Goal: Transaction & Acquisition: Subscribe to service/newsletter

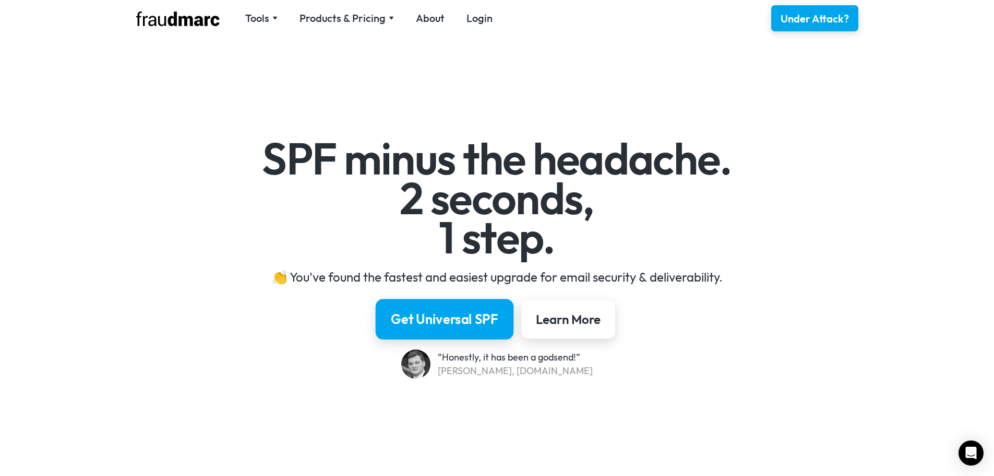
click at [456, 319] on div "Get Universal SPF" at bounding box center [445, 319] width 108 height 18
click at [373, 17] on div "Products & Pricing" at bounding box center [343, 18] width 86 height 15
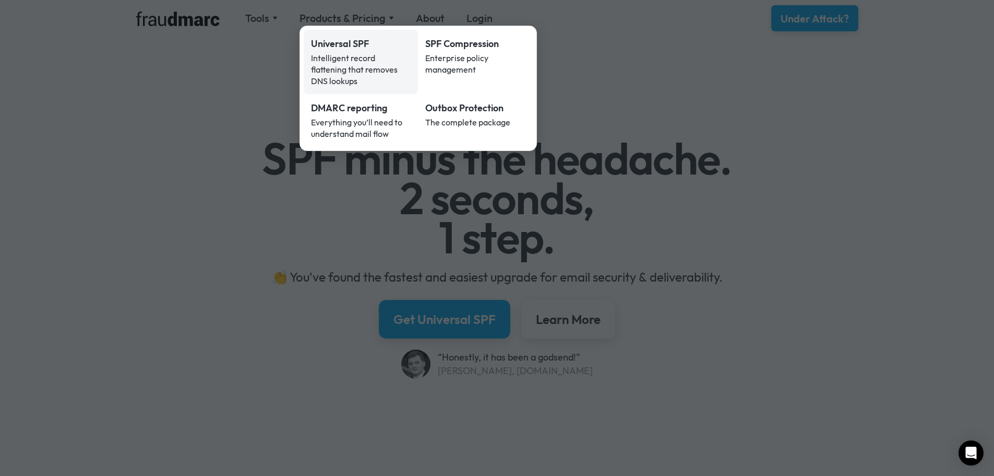
click at [347, 43] on div "Universal SPF" at bounding box center [361, 44] width 100 height 14
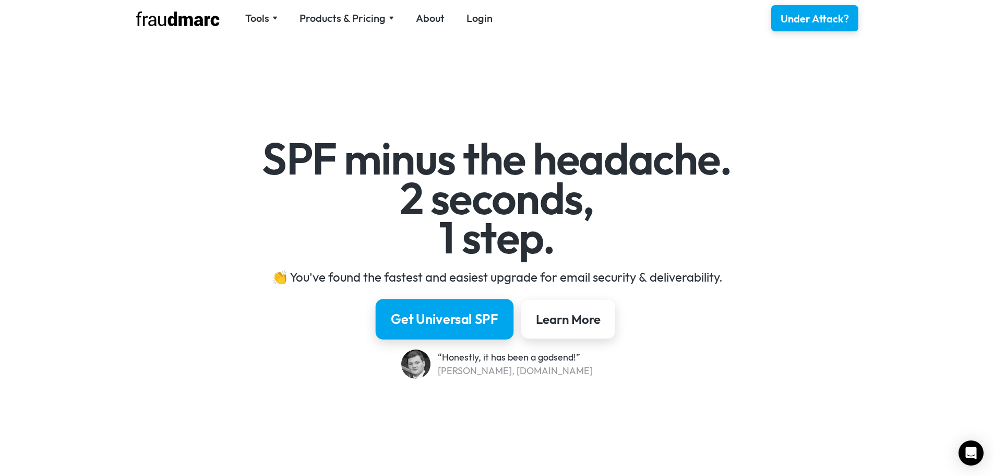
click at [431, 314] on div "Get Universal SPF" at bounding box center [445, 319] width 108 height 18
click at [441, 317] on div "Get Universal SPF" at bounding box center [445, 319] width 108 height 18
